Goal: Information Seeking & Learning: Understand process/instructions

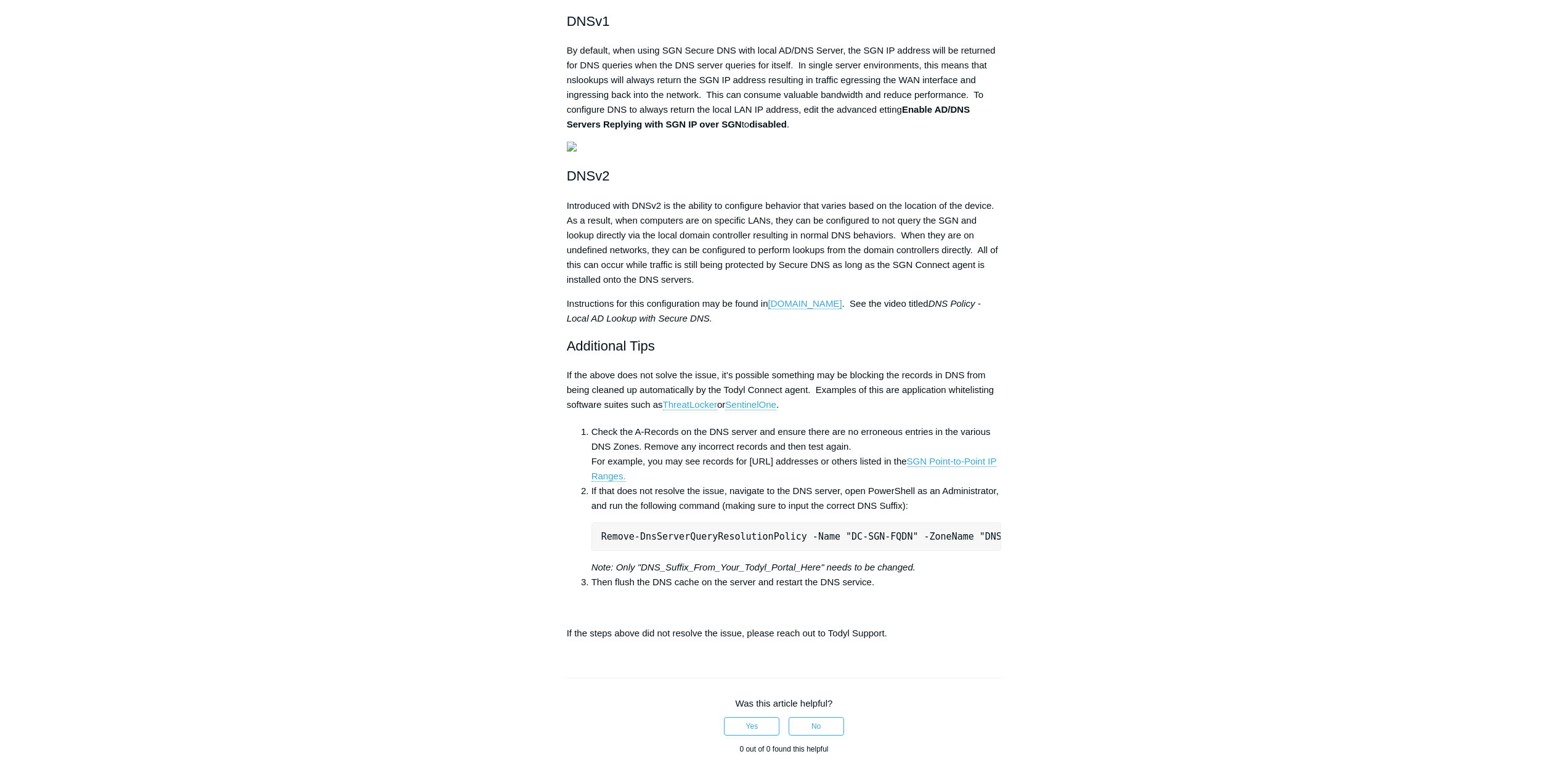
scroll to position [492, 0]
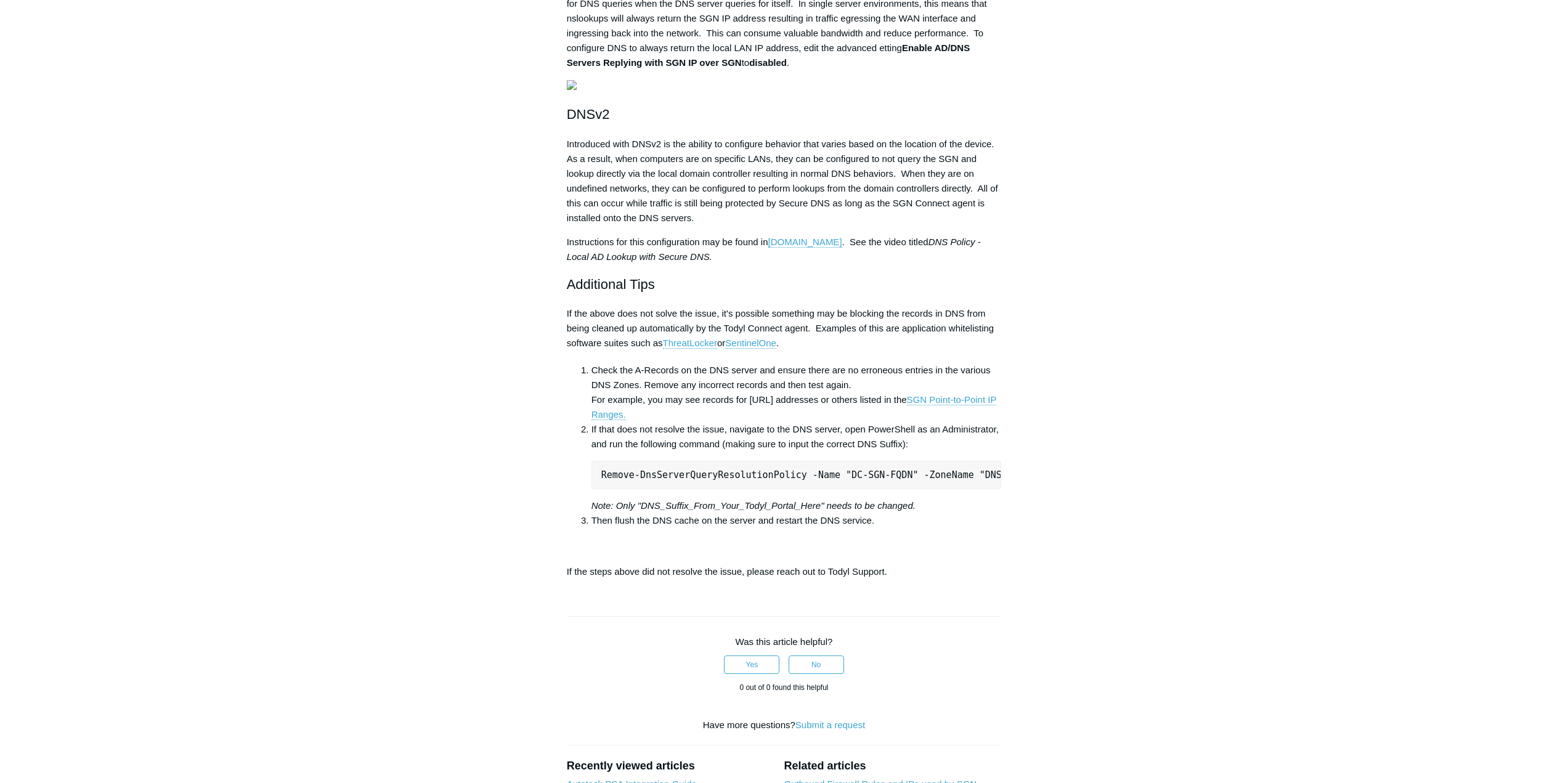
click at [494, 393] on aside "Articles in this section Windows Server 2016 no longer replying to DNS requests…" at bounding box center [488, 309] width 122 height 1382
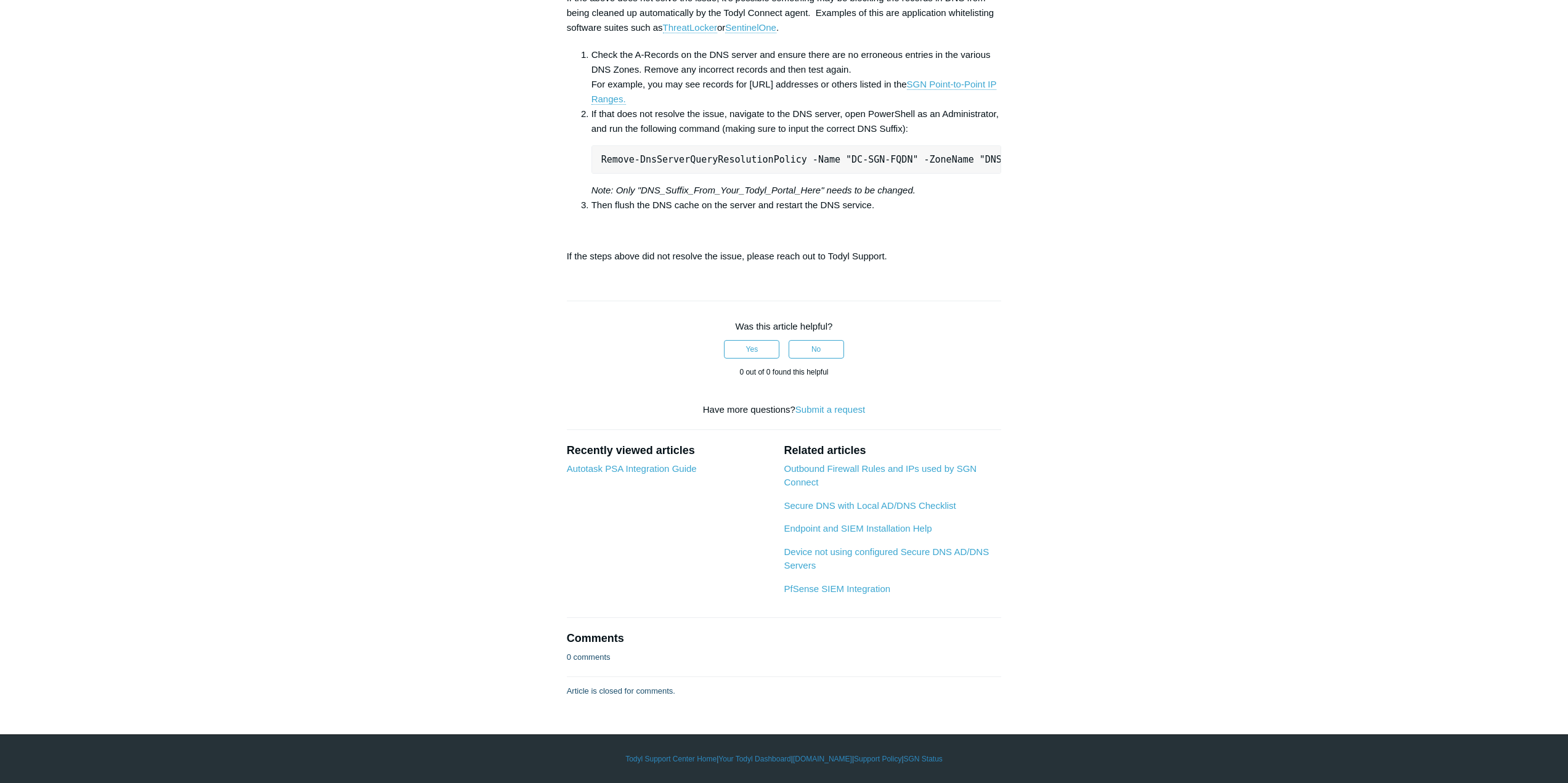
scroll to position [801, 0]
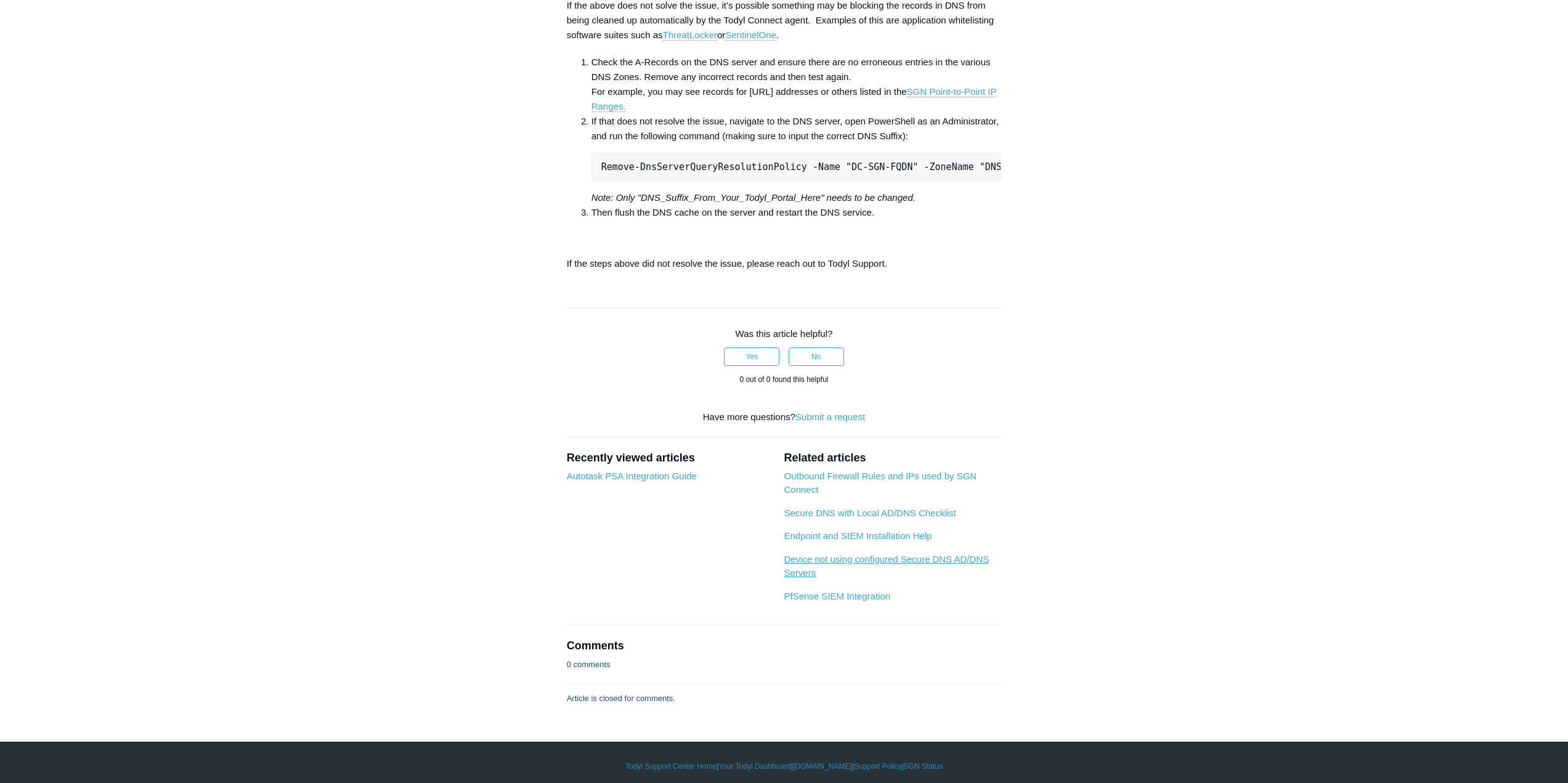
click at [969, 578] on link "Device not using configured Secure DNS AD/DNS Servers" at bounding box center [886, 566] width 205 height 25
click at [935, 518] on link "Secure DNS with Local AD/DNS Checklist" at bounding box center [870, 512] width 172 height 10
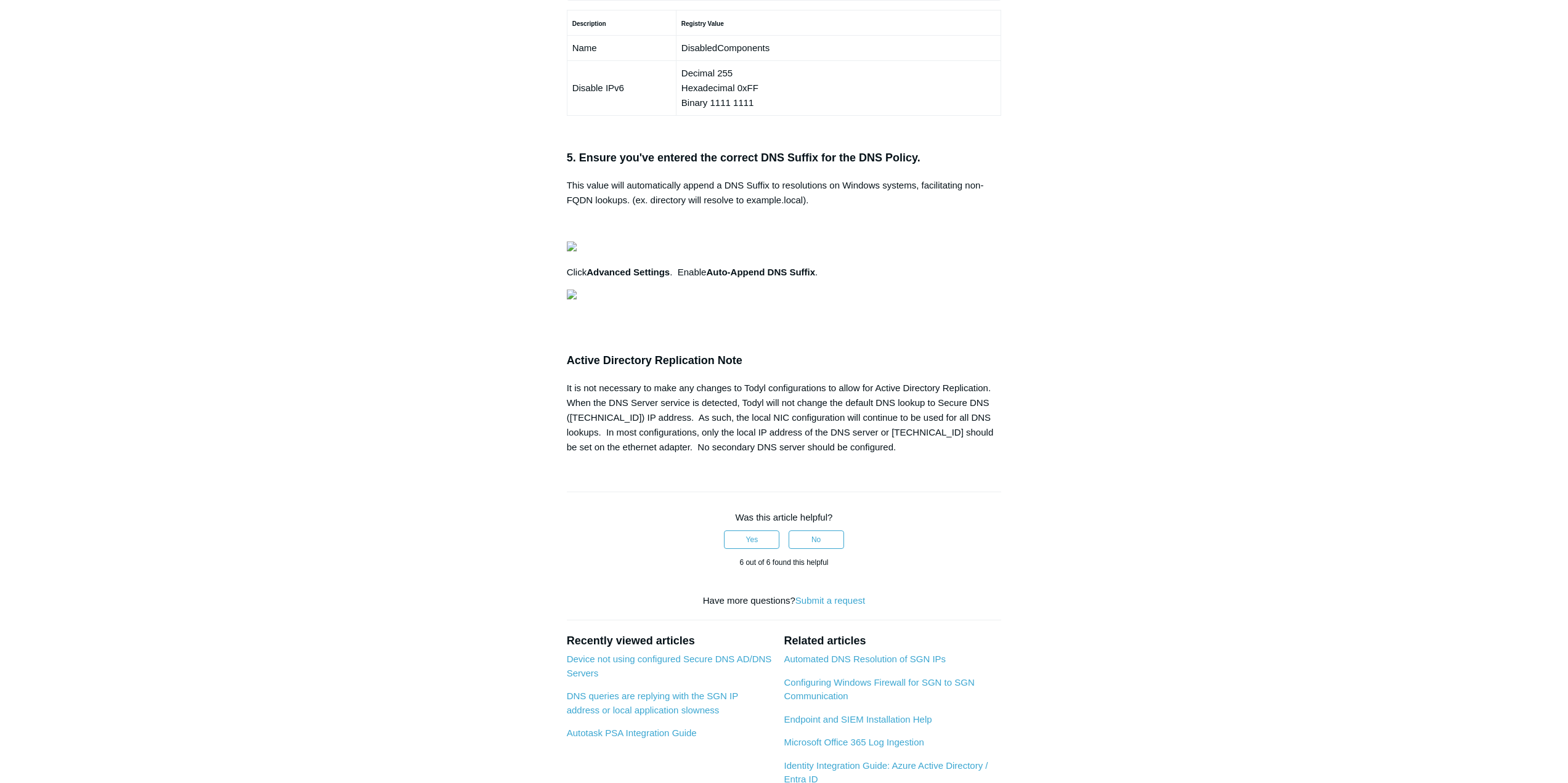
scroll to position [986, 0]
